Goal: Find specific page/section: Find specific page/section

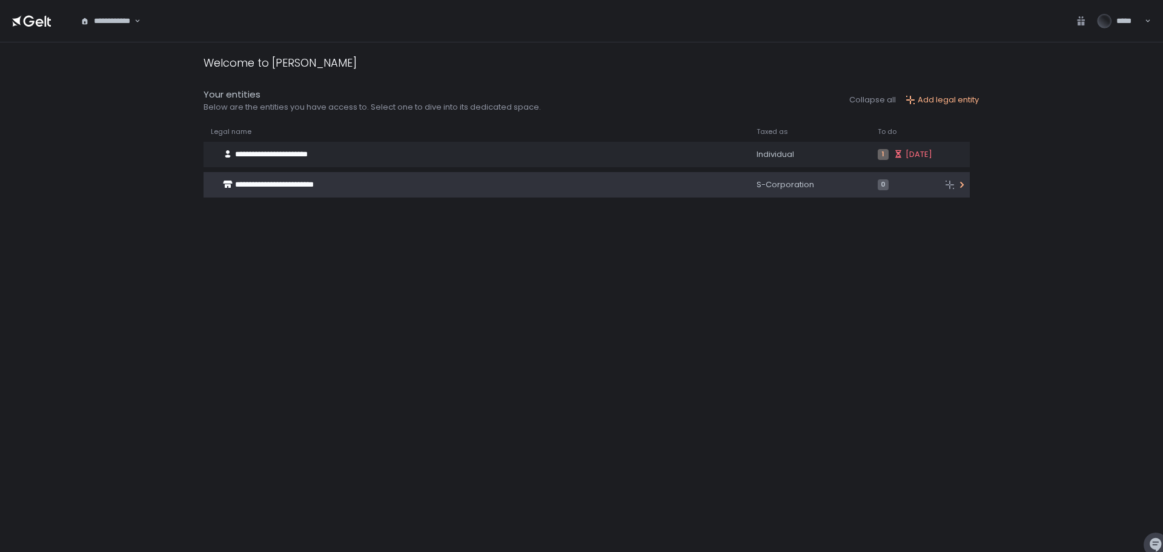
click at [273, 185] on span "**********" at bounding box center [274, 185] width 79 height 8
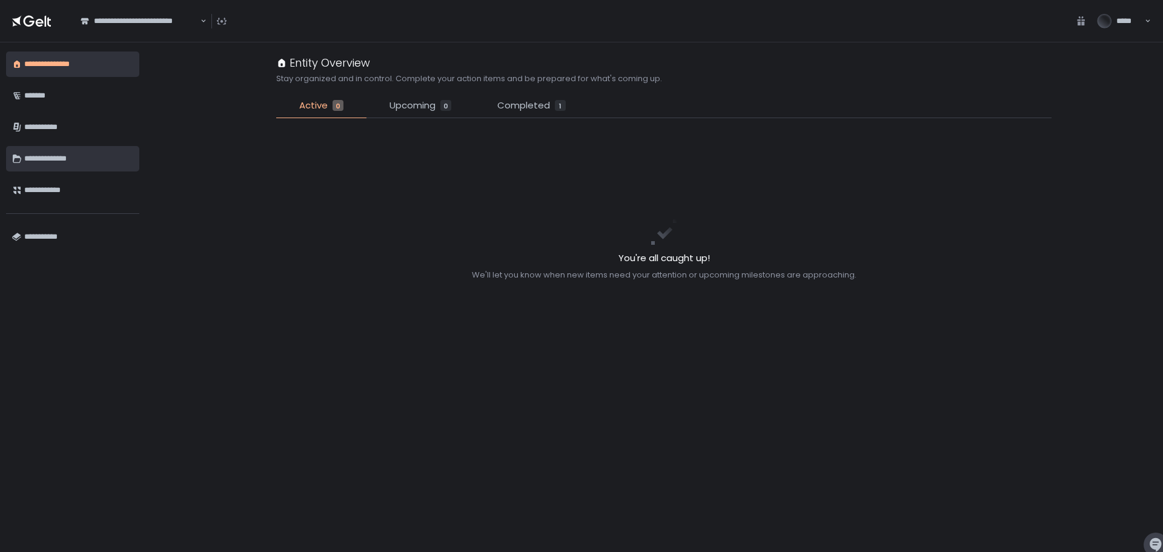
click at [42, 154] on div "**********" at bounding box center [78, 158] width 109 height 21
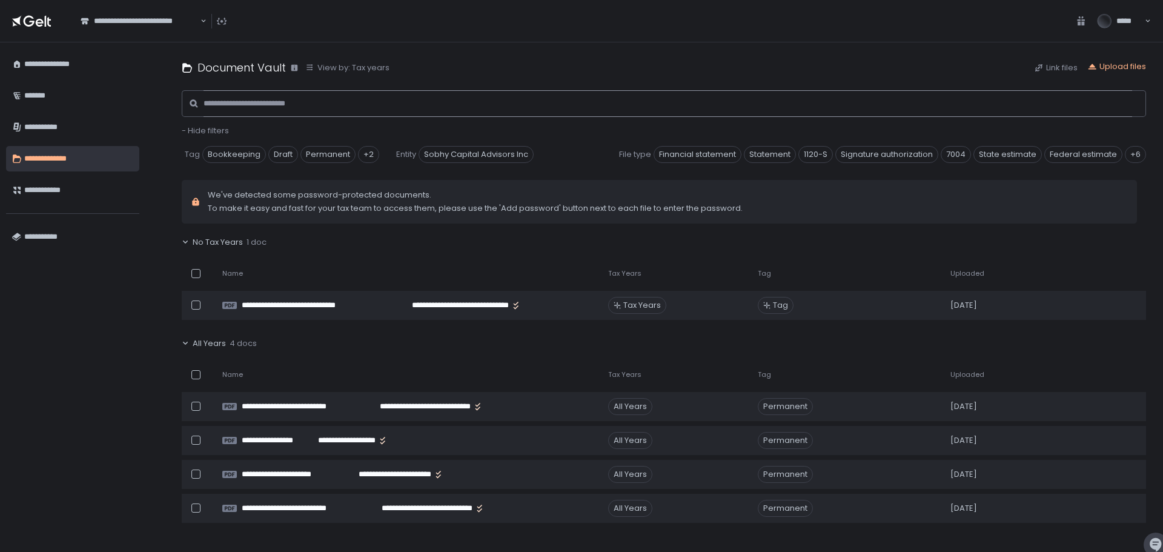
click at [275, 108] on input at bounding box center [668, 103] width 929 height 27
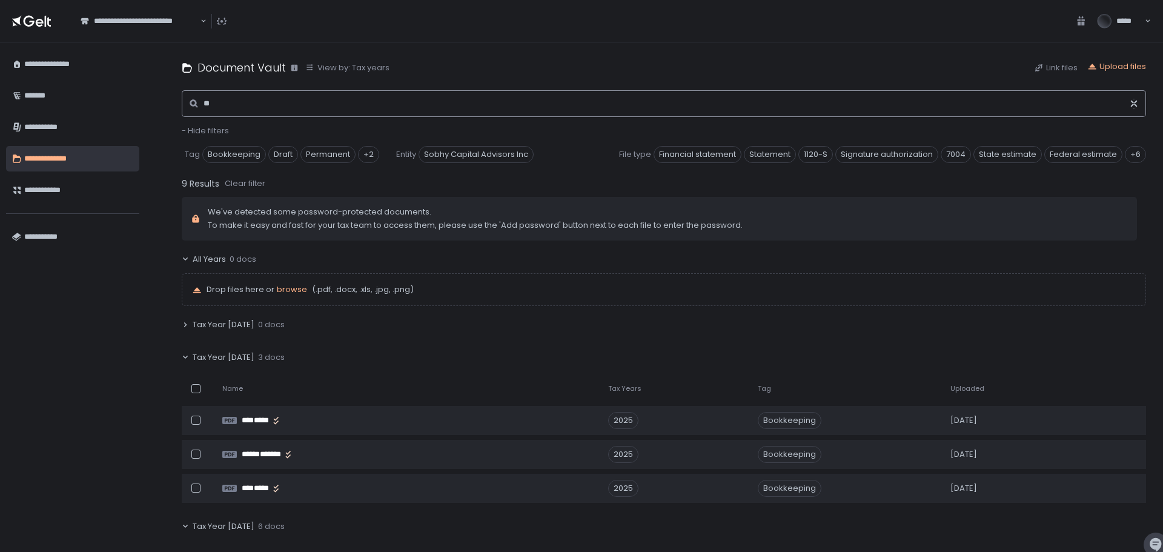
type input "**"
